Goal: Use online tool/utility: Utilize a website feature to perform a specific function

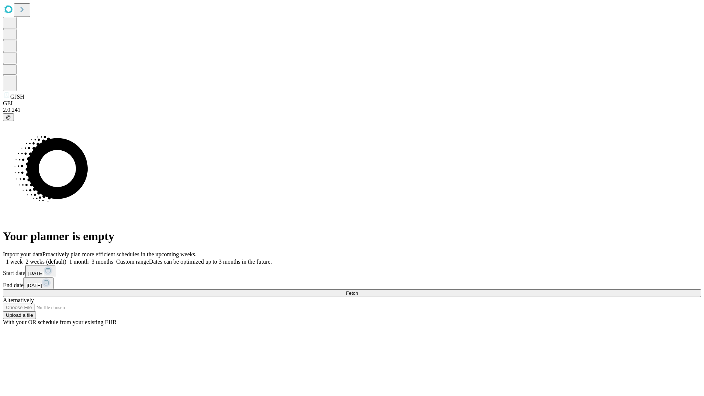
click at [358, 290] on span "Fetch" at bounding box center [352, 292] width 12 height 5
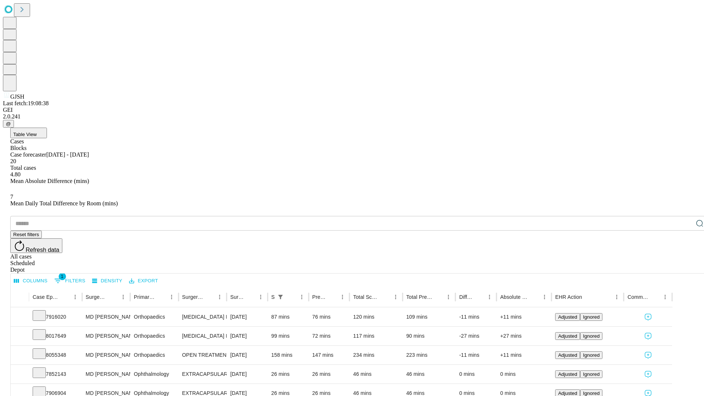
click at [37, 132] on span "Table View" at bounding box center [24, 134] width 23 height 5
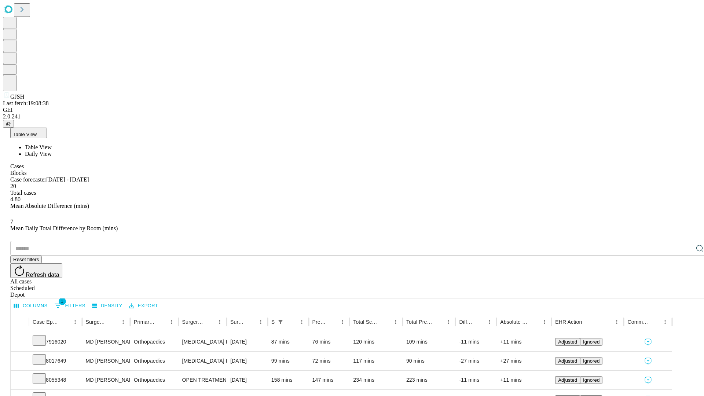
click at [52, 151] on span "Daily View" at bounding box center [38, 154] width 27 height 6
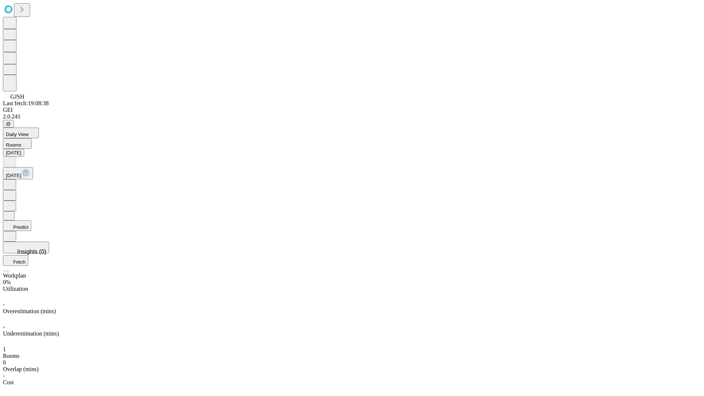
click at [31, 220] on button "Predict" at bounding box center [17, 225] width 28 height 11
